Goal: Information Seeking & Learning: Learn about a topic

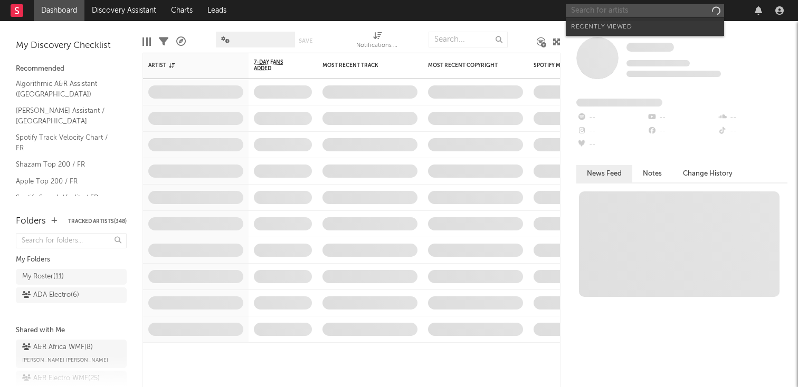
click at [642, 11] on input "text" at bounding box center [645, 10] width 158 height 13
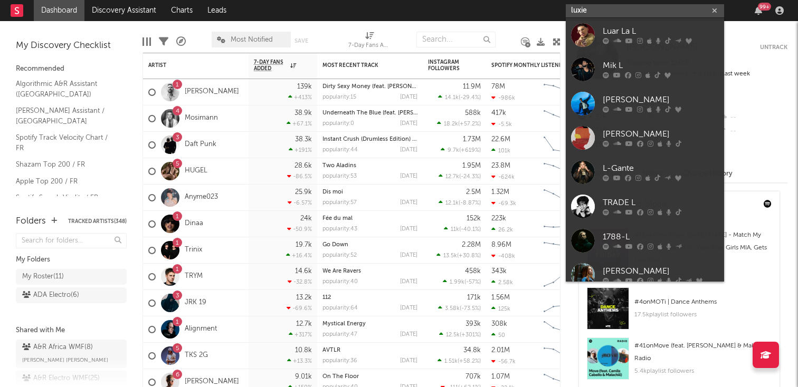
click at [633, 7] on input "luxie" at bounding box center [645, 10] width 158 height 13
click at [620, 12] on input "luxie" at bounding box center [645, 10] width 158 height 13
paste input "https://open.spotify.com/intl-fr/artist/46vs9UZGRcEdKbS8jTTP9k?si=1Y8P06_lT02r5…"
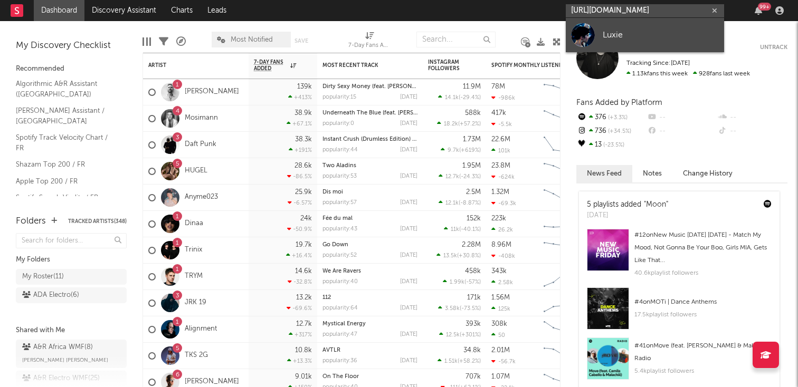
type input "https://open.spotify.com/intl-fr/artist/46vs9UZGRcEdKbS8jTTP9k?si=1Y8P06_lT02r5…"
click at [616, 25] on link "Luxie" at bounding box center [645, 35] width 158 height 34
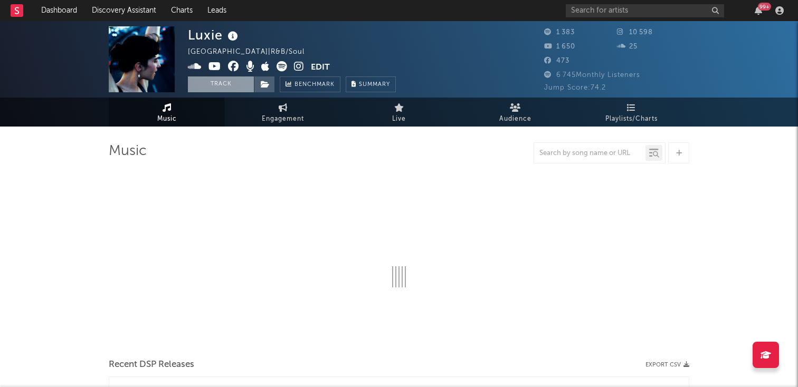
select select "1w"
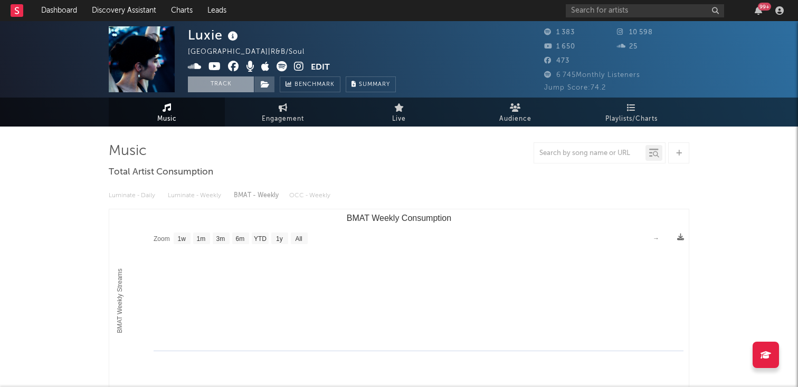
click at [225, 88] on button "Track" at bounding box center [221, 85] width 66 height 16
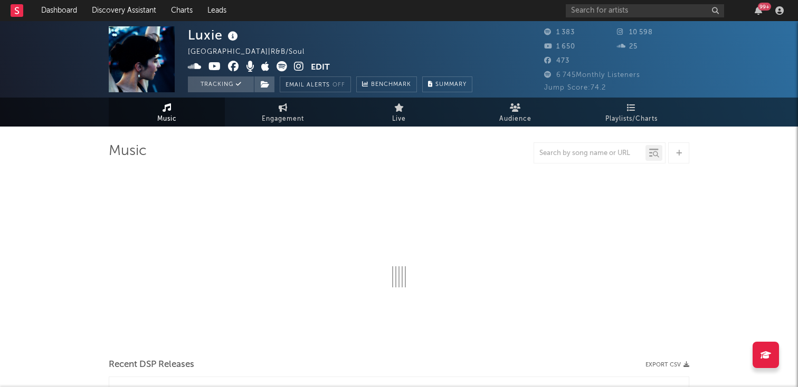
select select "1w"
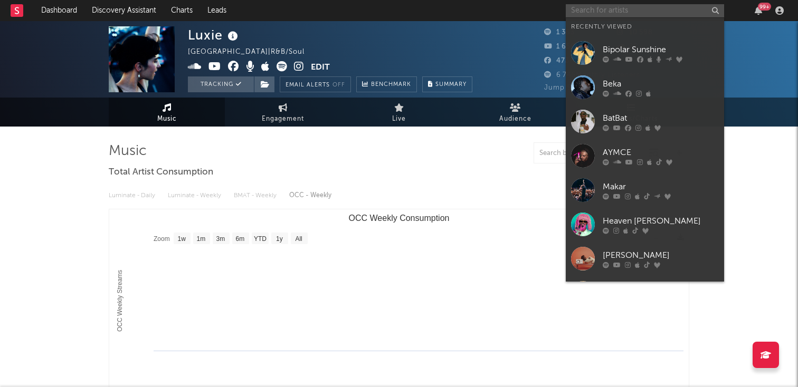
click at [591, 14] on input "text" at bounding box center [645, 10] width 158 height 13
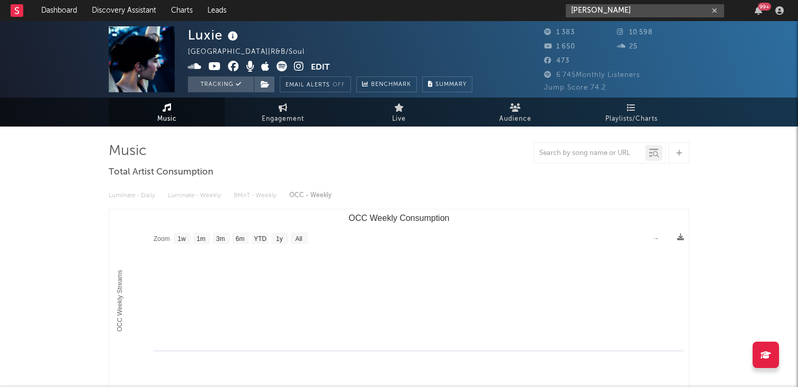
click at [639, 16] on input "tessa dixson" at bounding box center [645, 10] width 158 height 13
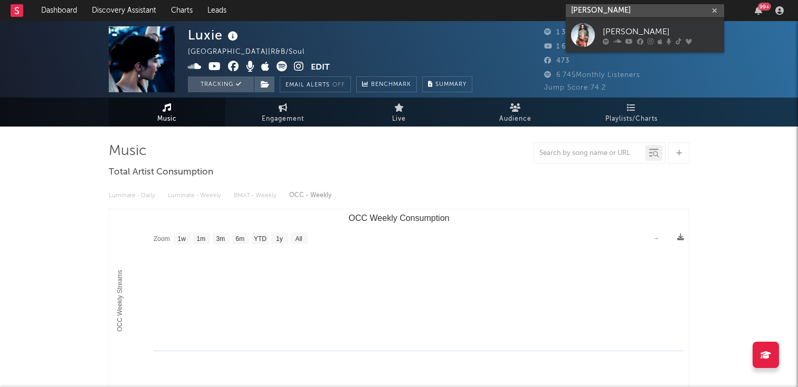
click at [639, 16] on input "tessa dixson" at bounding box center [645, 10] width 158 height 13
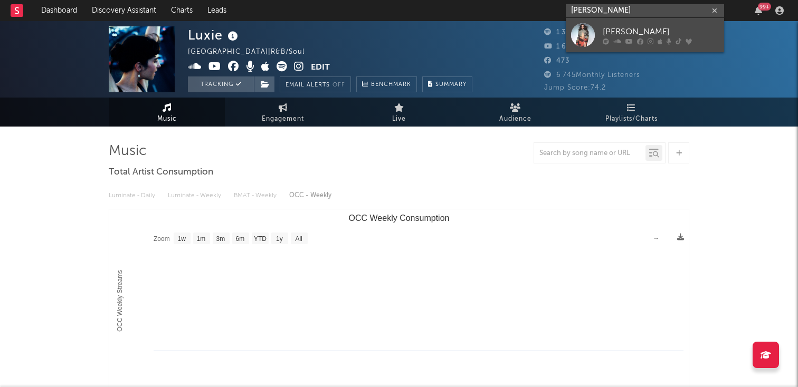
type input "tessa dixson"
click at [638, 36] on div "Tessa Dixson" at bounding box center [661, 31] width 116 height 13
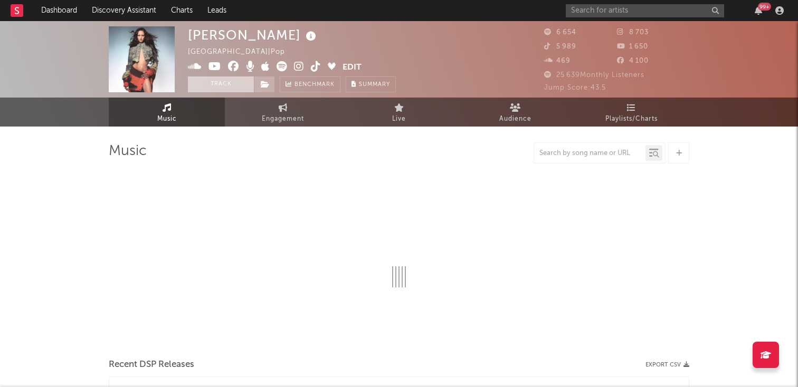
click at [229, 83] on button "Track" at bounding box center [221, 85] width 66 height 16
click at [588, 12] on input "text" at bounding box center [645, 10] width 158 height 13
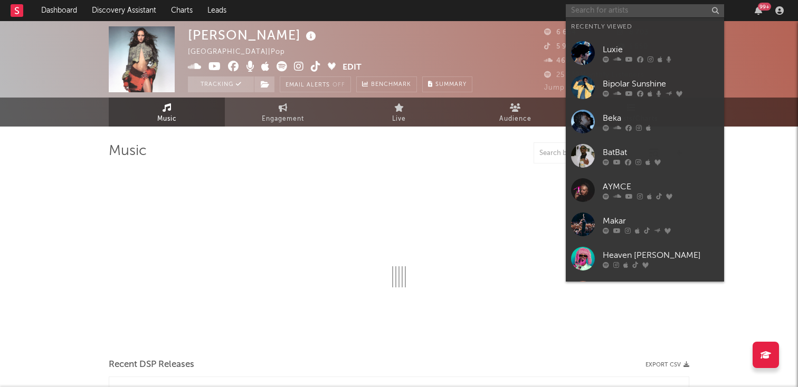
select select "6m"
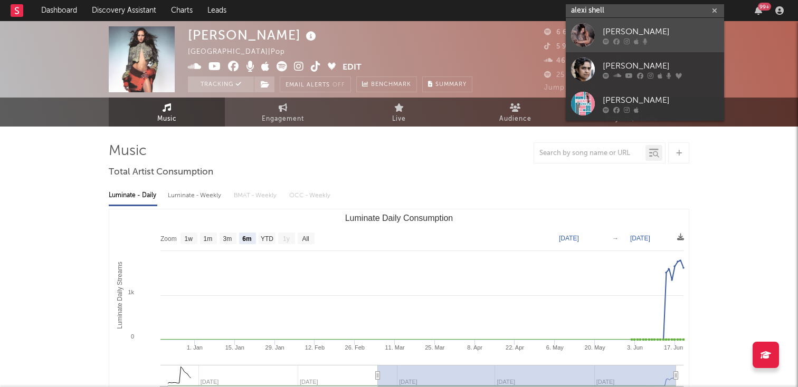
type input "alexi shell"
click at [605, 32] on div "[PERSON_NAME]" at bounding box center [661, 31] width 116 height 13
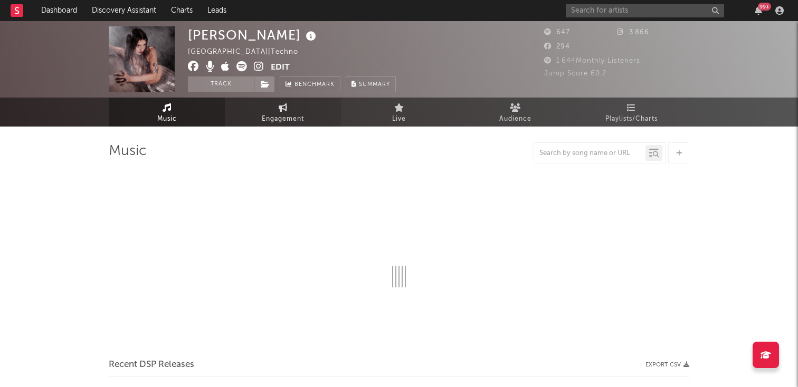
select select "1w"
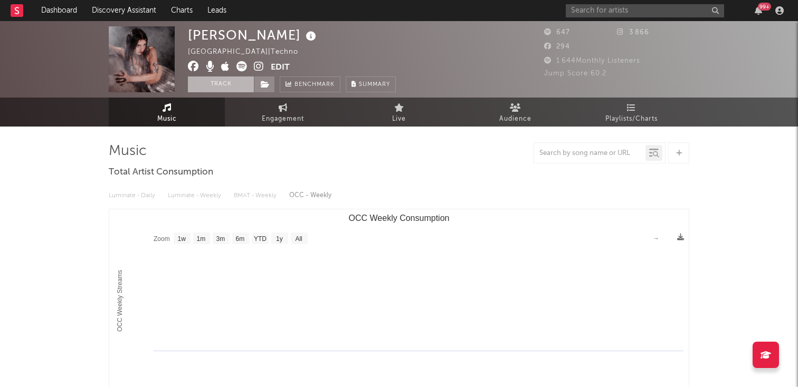
click at [231, 89] on button "Track" at bounding box center [221, 85] width 66 height 16
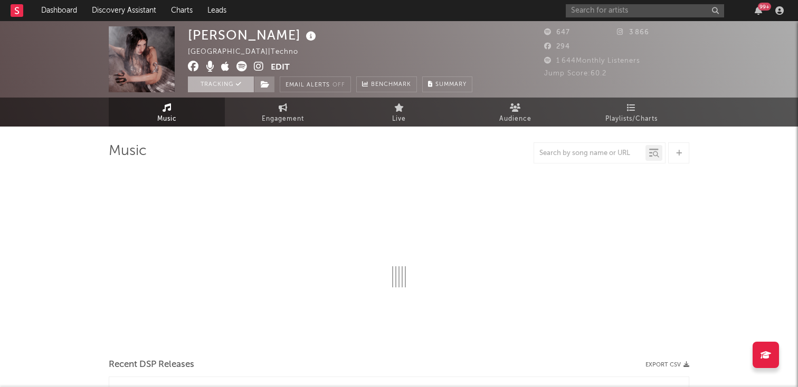
select select "1w"
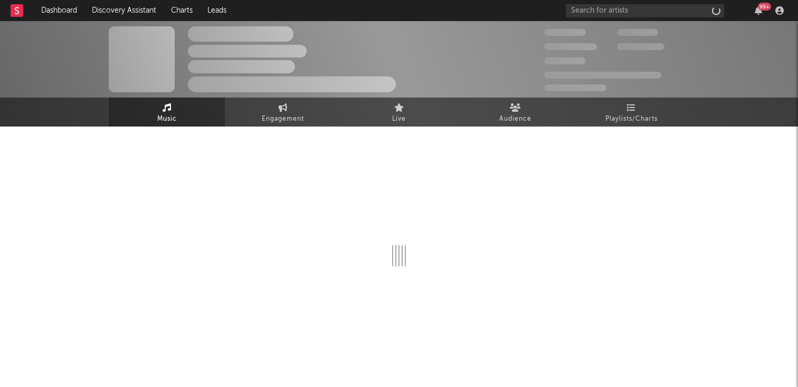
select select "1w"
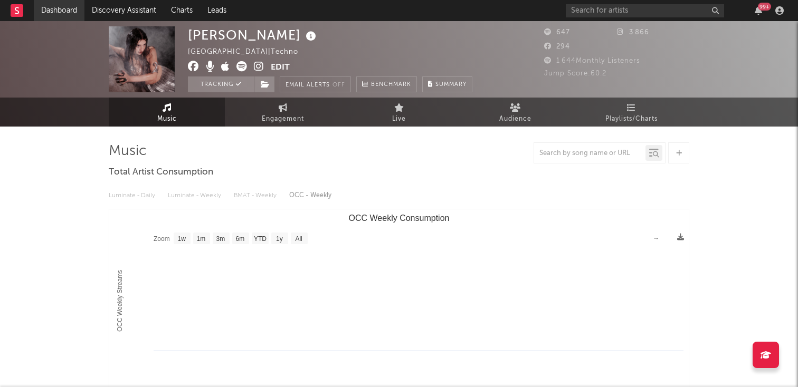
click at [53, 10] on link "Dashboard" at bounding box center [59, 10] width 51 height 21
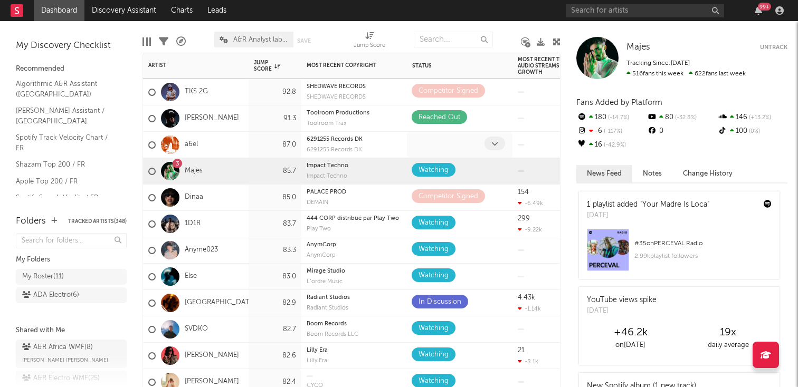
click at [491, 141] on span at bounding box center [495, 144] width 21 height 14
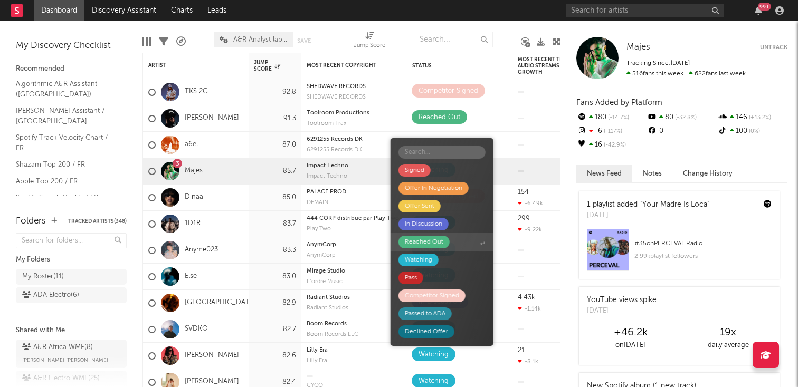
click at [451, 242] on span "Reached Out" at bounding box center [442, 242] width 103 height 18
